Goal: Check status: Check status

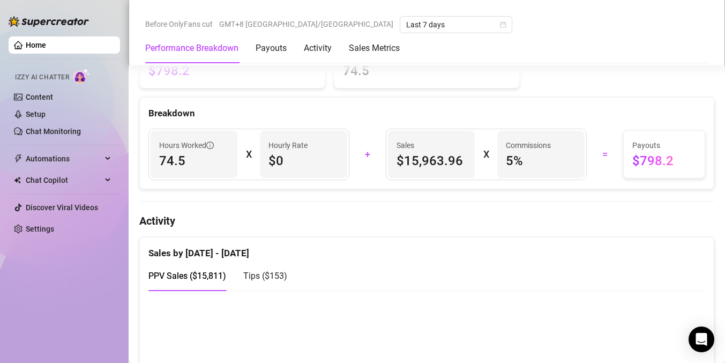
scroll to position [376, 0]
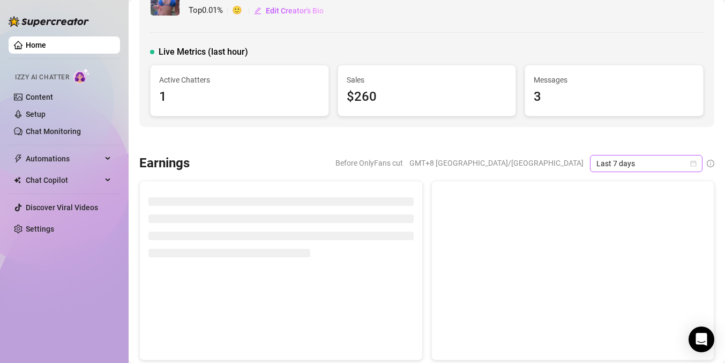
scroll to position [65, 0]
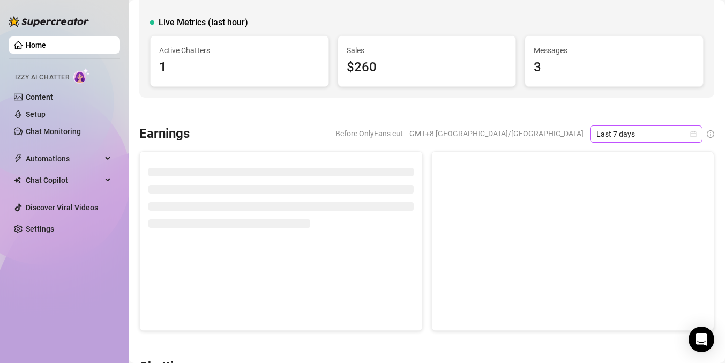
click at [671, 136] on span "Last 7 days" at bounding box center [647, 134] width 100 height 16
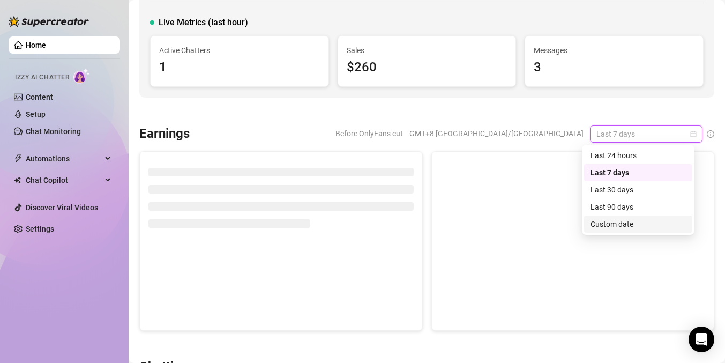
click at [619, 227] on div "Custom date" at bounding box center [638, 224] width 95 height 12
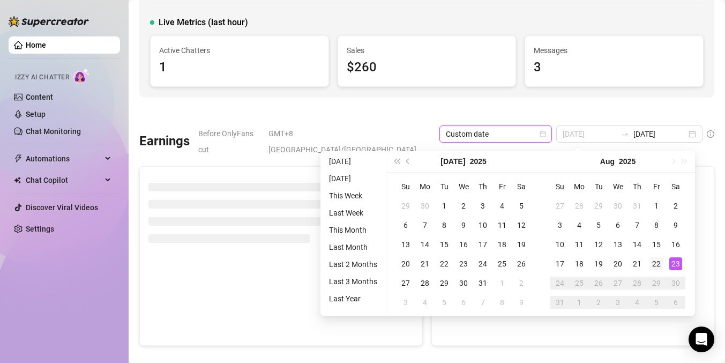
type input "[DATE]"
click at [652, 266] on div "22" at bounding box center [656, 263] width 13 height 13
click at [656, 263] on div "22" at bounding box center [656, 263] width 13 height 13
type input "[DATE]"
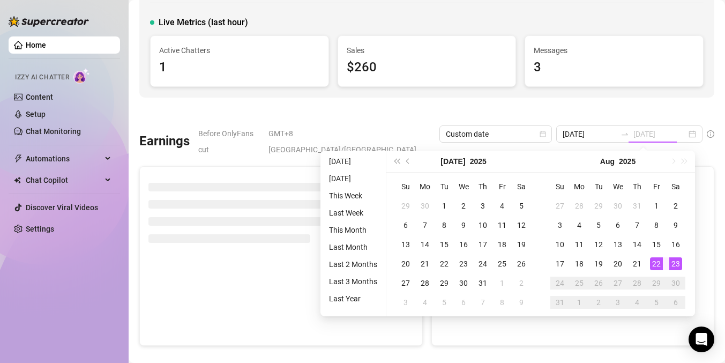
type input "[DATE]"
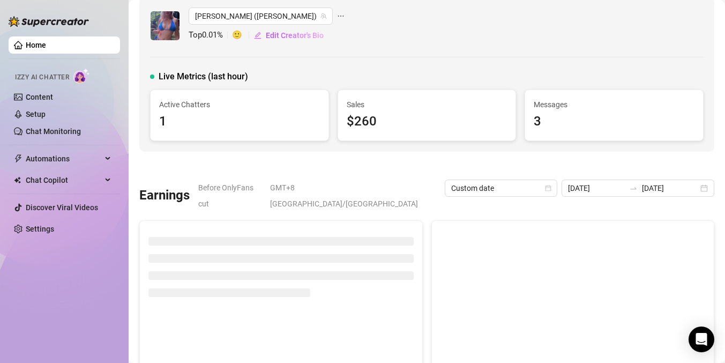
scroll to position [0, 0]
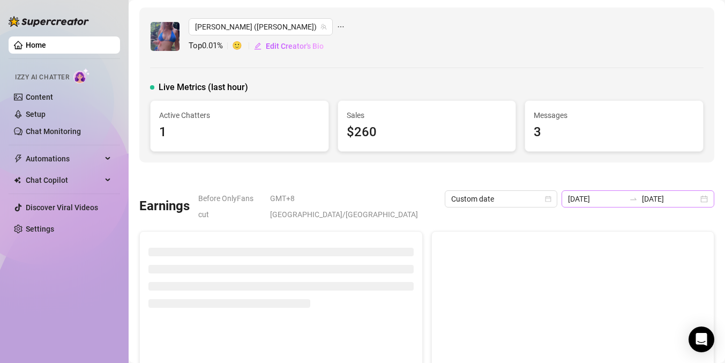
click at [646, 191] on div "[DATE] [DATE]" at bounding box center [638, 198] width 153 height 17
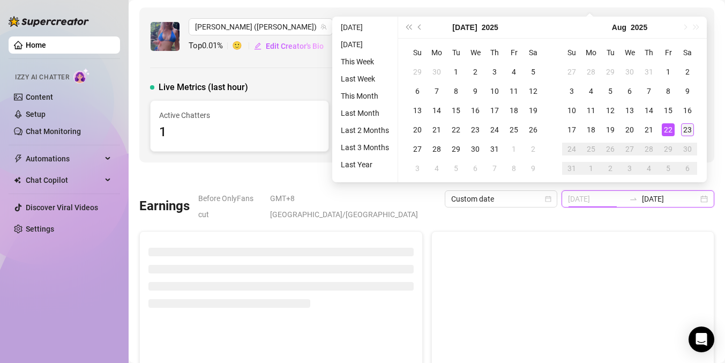
type input "[DATE]"
drag, startPoint x: 688, startPoint y: 130, endPoint x: 689, endPoint y: 136, distance: 5.9
click at [688, 130] on div "23" at bounding box center [687, 129] width 13 height 13
click at [687, 128] on div "23" at bounding box center [687, 129] width 13 height 13
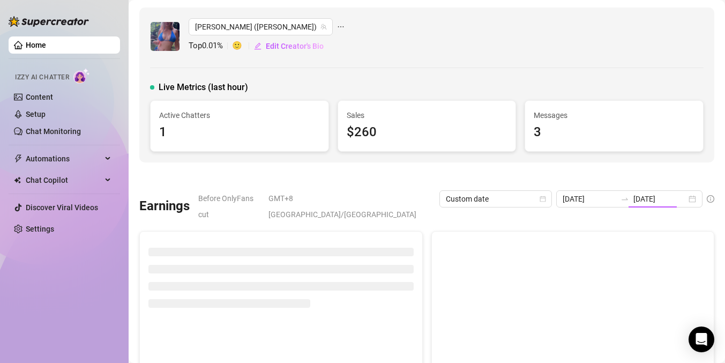
type input "[DATE]"
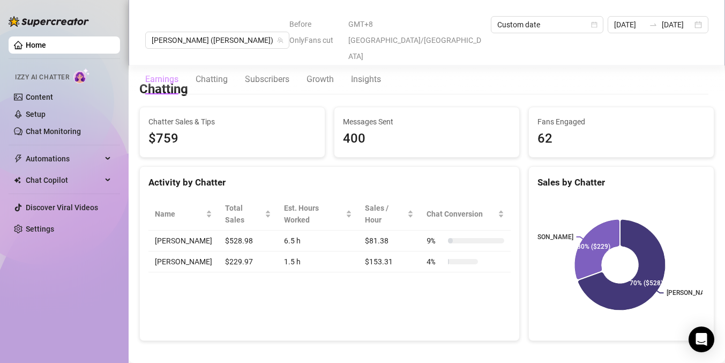
scroll to position [357, 0]
